Goal: Task Accomplishment & Management: Manage account settings

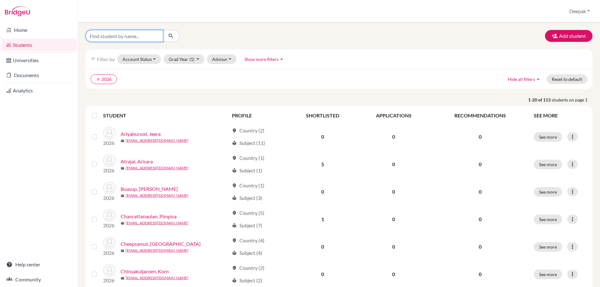
click at [143, 39] on input "Find student by name..." at bounding box center [124, 36] width 77 height 12
type input "pasuwat"
click button "submit" at bounding box center [171, 36] width 17 height 12
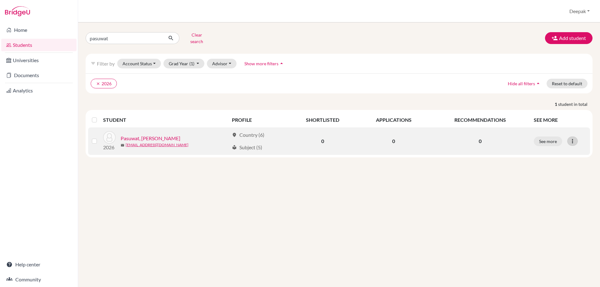
click at [573, 138] on icon at bounding box center [572, 141] width 6 height 6
click at [545, 149] on button "Edit student" at bounding box center [544, 154] width 49 height 10
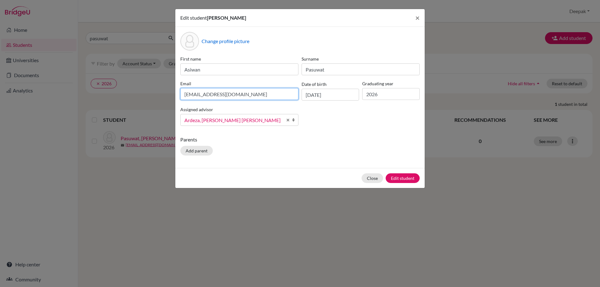
click at [238, 95] on input "05947@eis.ac.th" at bounding box center [239, 94] width 118 height 12
click at [277, 120] on span "Ardeza, [PERSON_NAME] [PERSON_NAME]" at bounding box center [233, 120] width 98 height 8
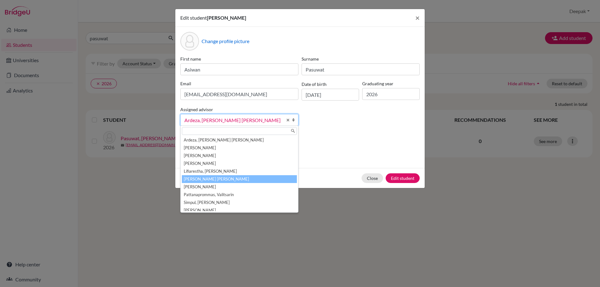
click at [252, 180] on li "Lopchan Tamang, Deepak" at bounding box center [239, 179] width 115 height 8
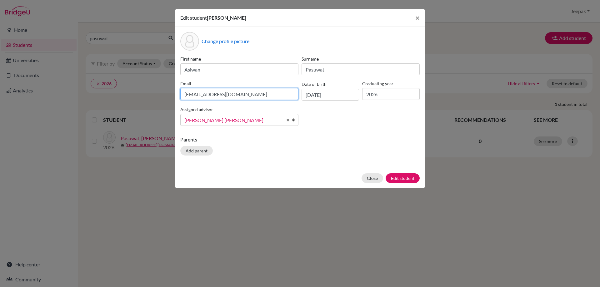
click at [235, 92] on input "05947@eis.ac.th" at bounding box center [239, 94] width 118 height 12
drag, startPoint x: 224, startPoint y: 94, endPoint x: 176, endPoint y: 91, distance: 47.5
click at [176, 91] on div "Change profile picture First name Asiwan Surname Pasuwat Email 05947@eis.ac.th …" at bounding box center [299, 97] width 249 height 141
paste input "[EMAIL_ADDRESS][DOMAIN_NAME]"
type input "[EMAIL_ADDRESS][DOMAIN_NAME]"
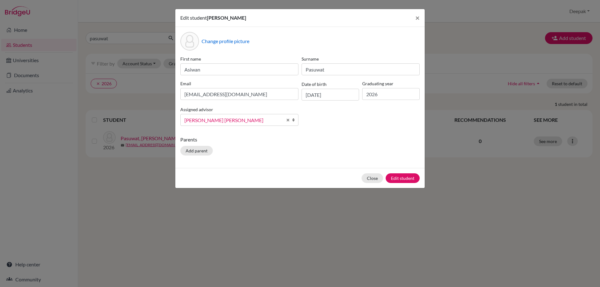
click at [346, 119] on div "First name Asiwan Surname Pasuwat Email pasuwatasiwan@gmail.com Date of birth 1…" at bounding box center [300, 93] width 242 height 75
click at [355, 145] on div "Parents Add parent" at bounding box center [299, 147] width 239 height 22
click at [394, 177] on button "Edit student" at bounding box center [402, 178] width 34 height 10
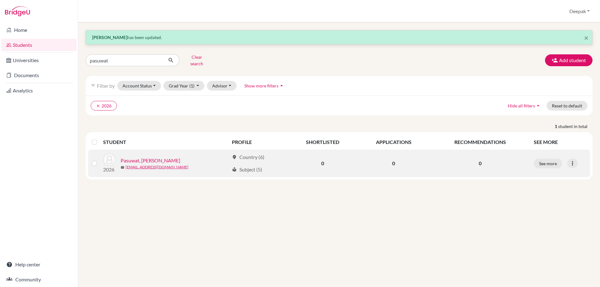
click at [141, 157] on link "Pasuwat, [PERSON_NAME]" at bounding box center [151, 160] width 60 height 7
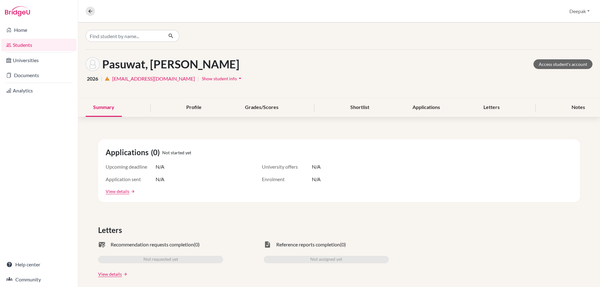
click at [130, 77] on link "05947@eis.ac.th" at bounding box center [153, 78] width 83 height 7
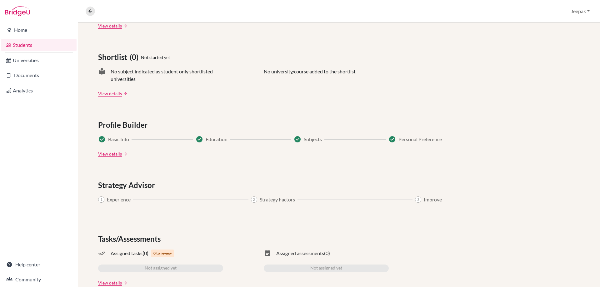
scroll to position [262, 0]
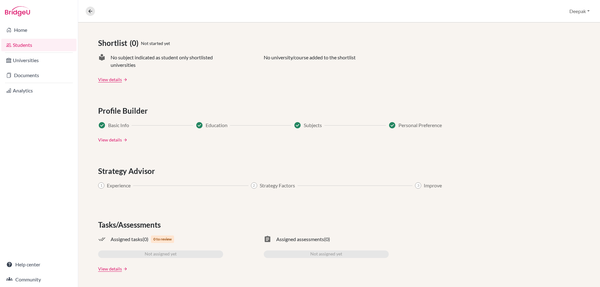
click at [116, 139] on link "View details" at bounding box center [110, 139] width 24 height 7
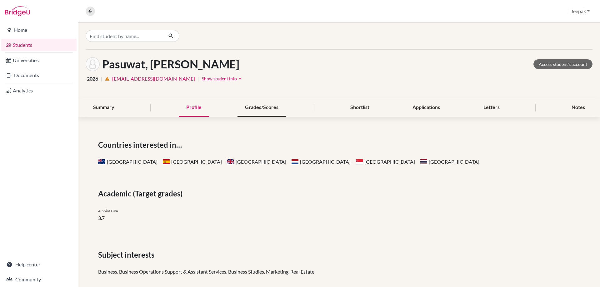
click at [255, 110] on div "Grades/Scores" at bounding box center [261, 107] width 48 height 18
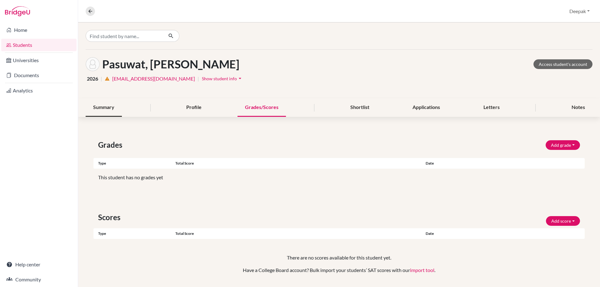
click at [109, 111] on div "Summary" at bounding box center [104, 107] width 36 height 18
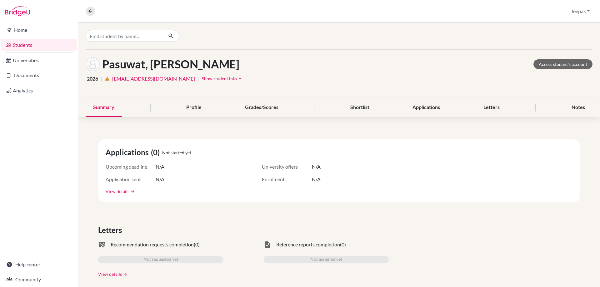
click at [202, 80] on span "Show student info" at bounding box center [219, 78] width 35 height 5
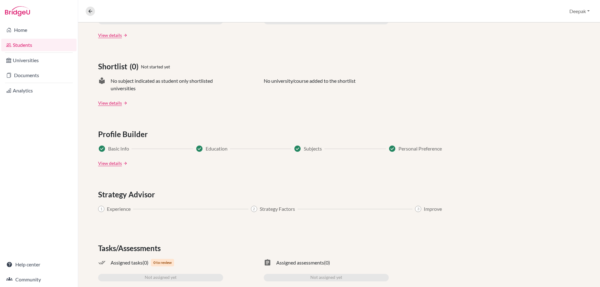
scroll to position [297, 0]
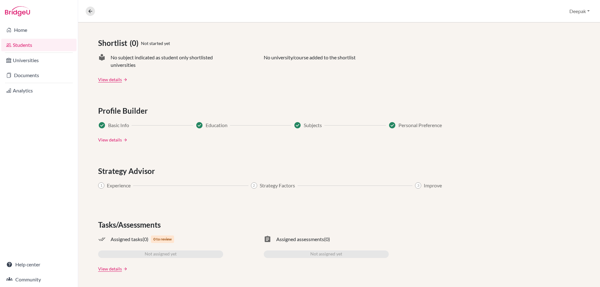
click at [114, 139] on link "View details" at bounding box center [110, 139] width 24 height 7
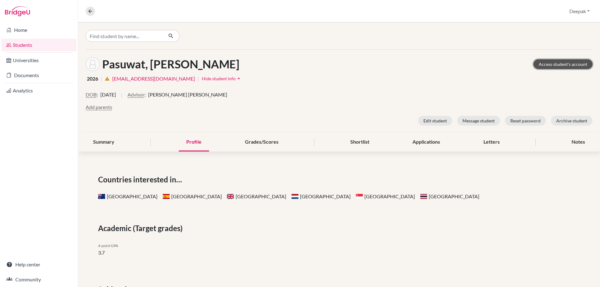
click at [549, 65] on link "Access student's account" at bounding box center [562, 64] width 59 height 10
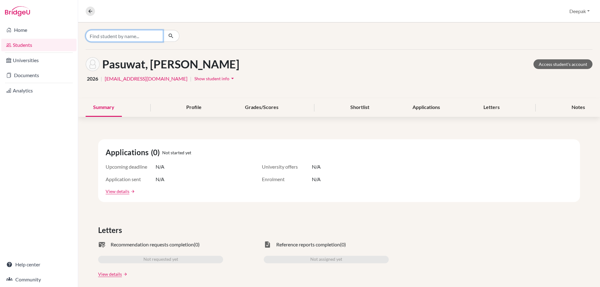
click at [118, 39] on input "Find student by name..." at bounding box center [124, 36] width 77 height 12
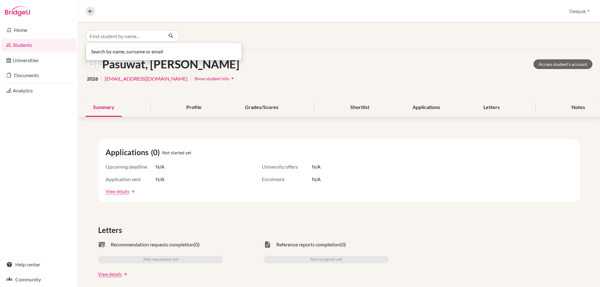
click at [201, 39] on div "Search by name, surname or email" at bounding box center [170, 36] width 169 height 12
click at [133, 77] on link "pasuwatasiwan@gmail.com" at bounding box center [146, 78] width 83 height 7
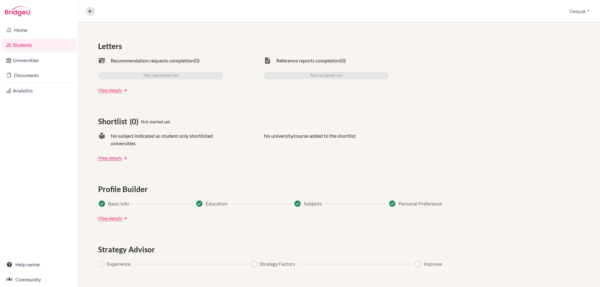
scroll to position [187, 0]
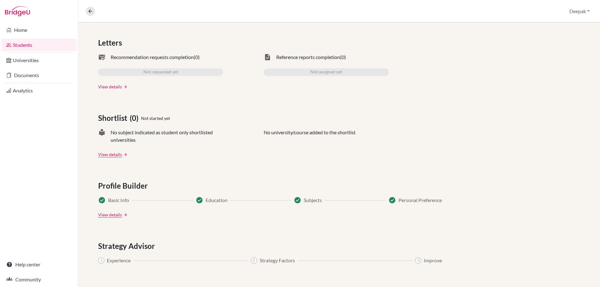
click at [116, 84] on link "View details" at bounding box center [110, 86] width 24 height 7
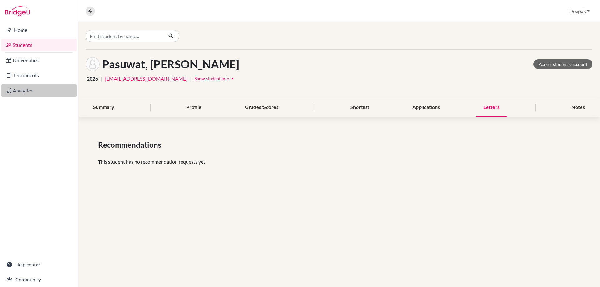
click at [21, 90] on link "Analytics" at bounding box center [38, 90] width 75 height 12
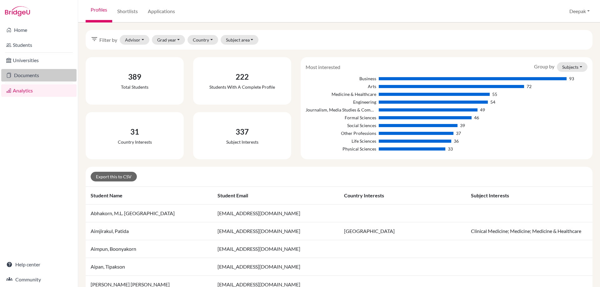
click at [25, 77] on link "Documents" at bounding box center [38, 75] width 75 height 12
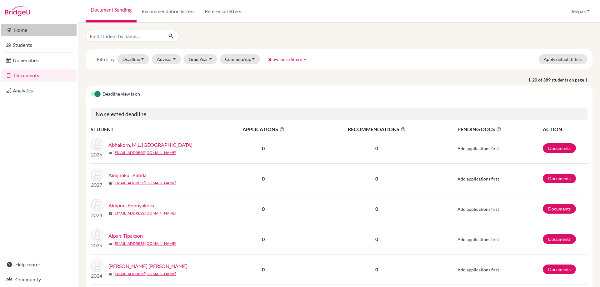
click at [22, 28] on link "Home" at bounding box center [38, 30] width 75 height 12
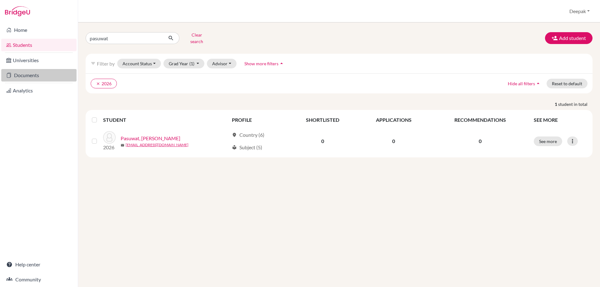
click at [48, 76] on link "Documents" at bounding box center [38, 75] width 75 height 12
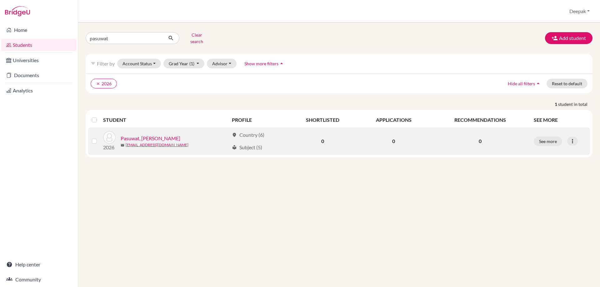
click at [148, 135] on link "Pasuwat, [PERSON_NAME]" at bounding box center [151, 138] width 60 height 7
click at [143, 135] on link "Pasuwat, [PERSON_NAME]" at bounding box center [151, 138] width 60 height 7
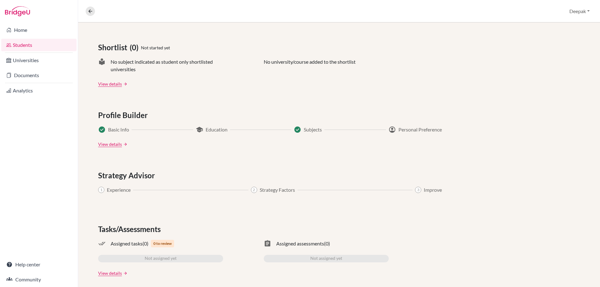
scroll to position [262, 0]
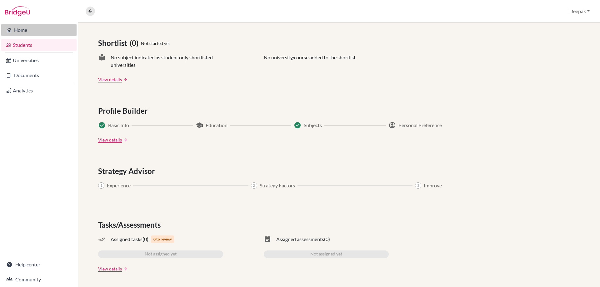
click at [39, 32] on link "Home" at bounding box center [38, 30] width 75 height 12
